Goal: Information Seeking & Learning: Learn about a topic

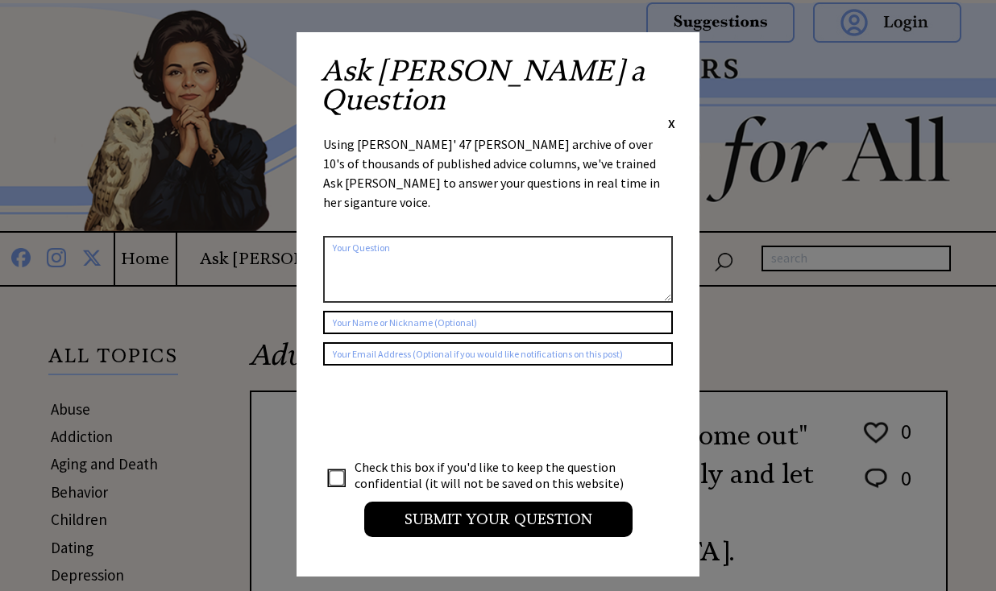
click at [669, 115] on span "X" at bounding box center [671, 123] width 7 height 16
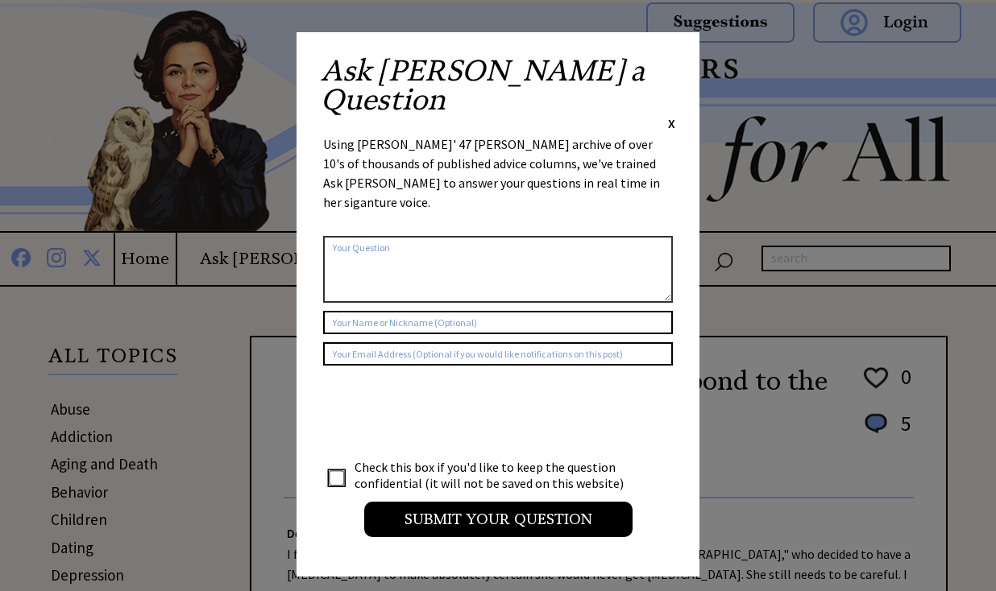
click at [668, 115] on span "X" at bounding box center [671, 123] width 7 height 16
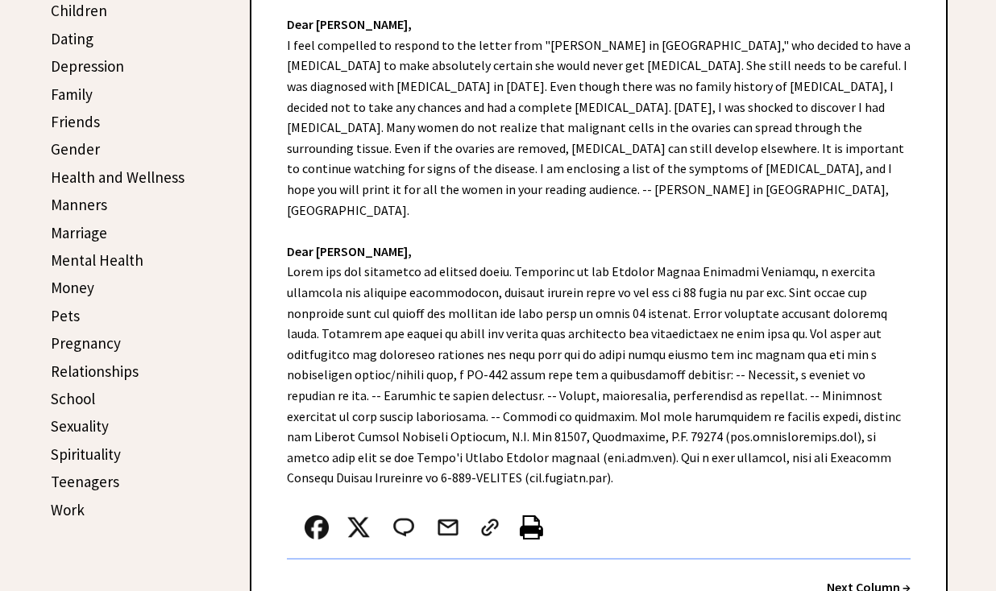
scroll to position [525, 0]
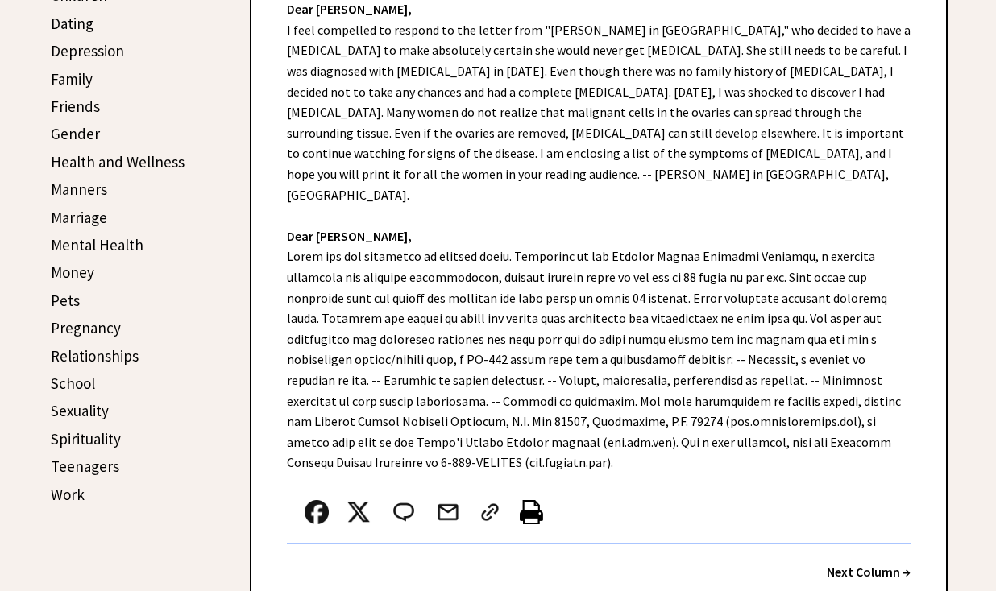
click at [82, 407] on link "Sexuality" at bounding box center [80, 410] width 58 height 19
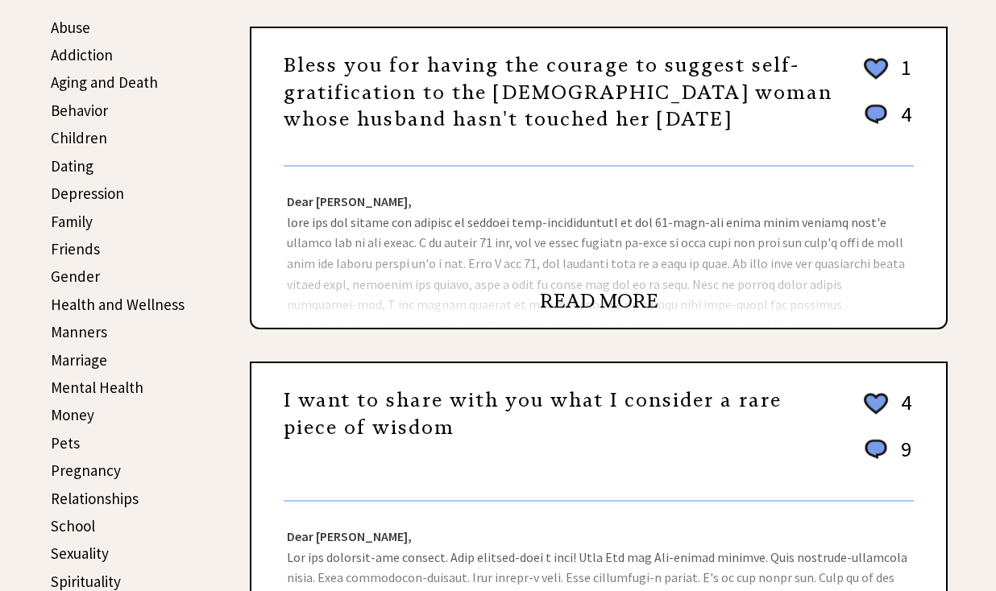
scroll to position [386, 0]
